Goal: Navigation & Orientation: Find specific page/section

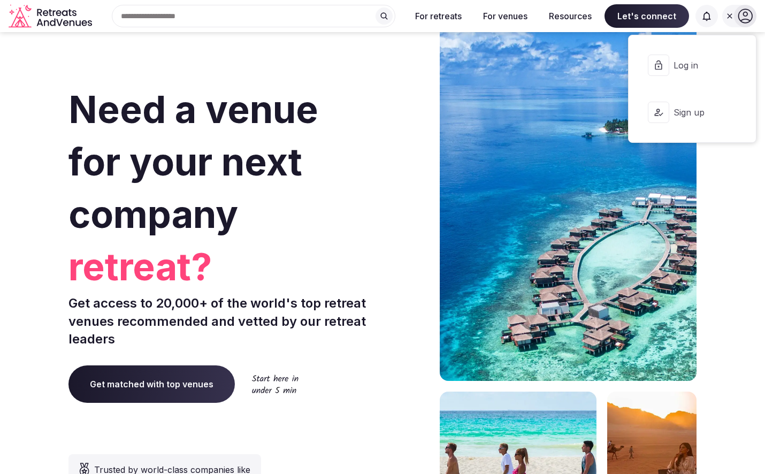
click at [693, 67] on span "Log in" at bounding box center [699, 65] width 51 height 12
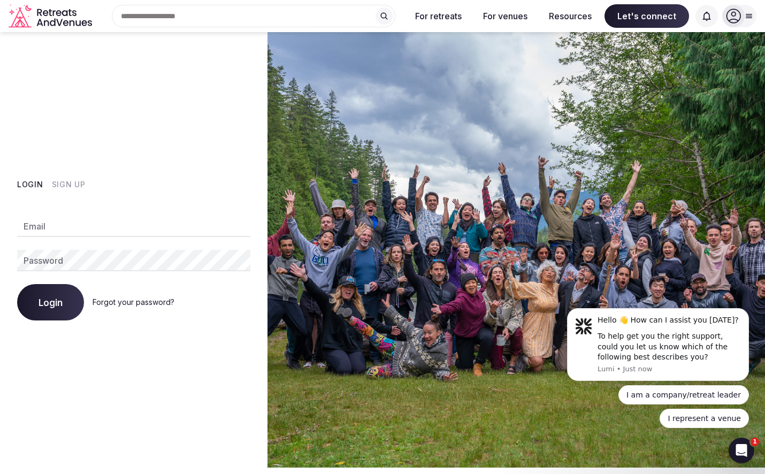
click at [396, 203] on img at bounding box center [517, 250] width 498 height 436
